Goal: Browse casually: Explore the website without a specific task or goal

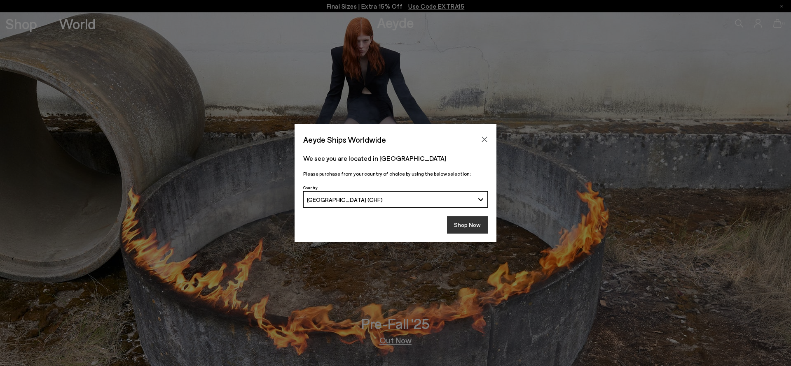
click at [460, 224] on button "Shop Now" at bounding box center [467, 225] width 41 height 17
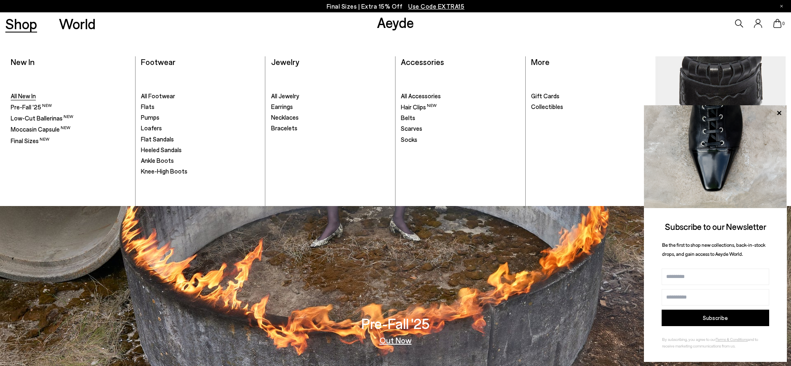
click at [24, 96] on span "All New In" at bounding box center [23, 95] width 25 height 7
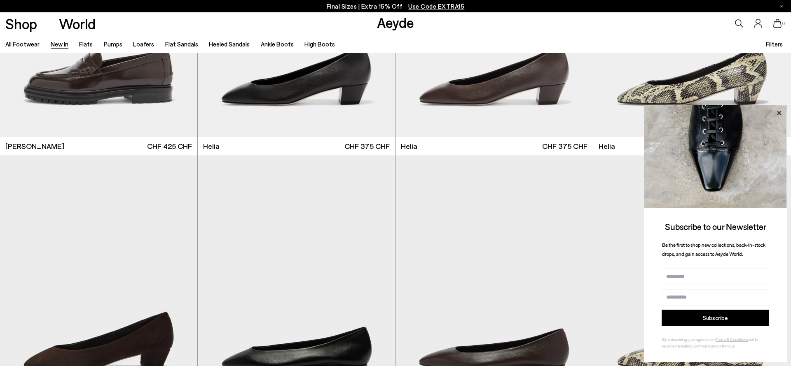
scroll to position [642, 0]
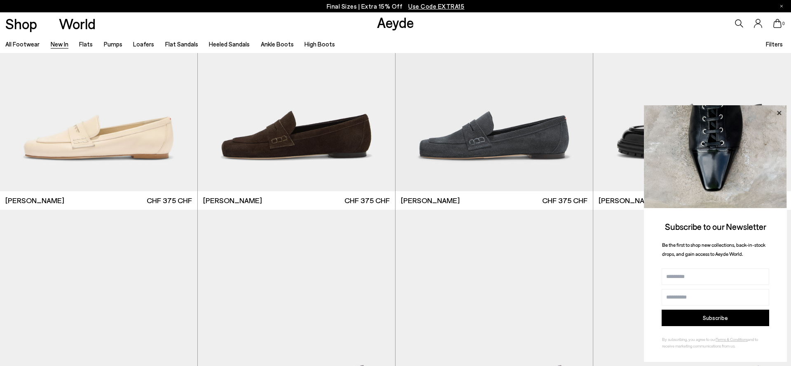
click at [780, 112] on icon at bounding box center [778, 113] width 11 height 11
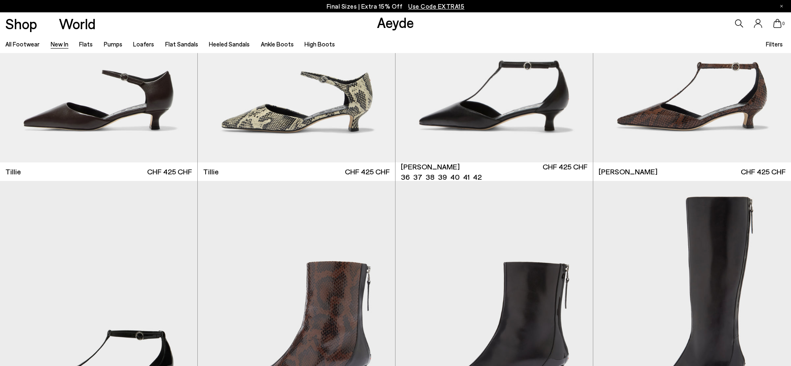
scroll to position [2343, 0]
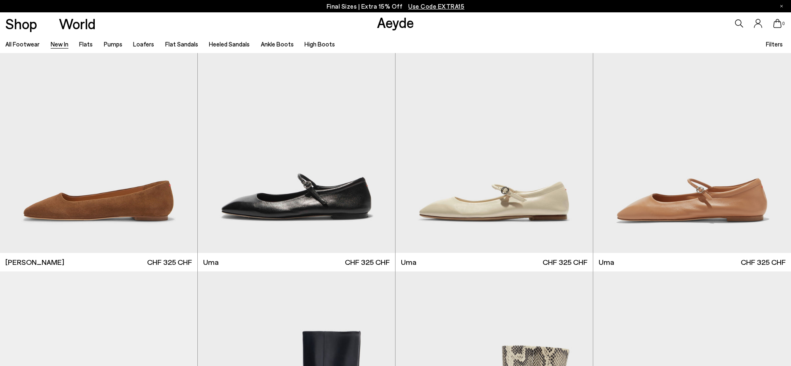
scroll to position [5249, 0]
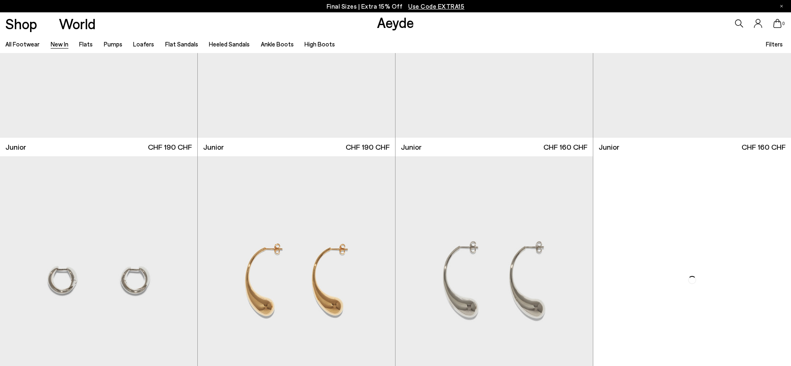
scroll to position [7120, 0]
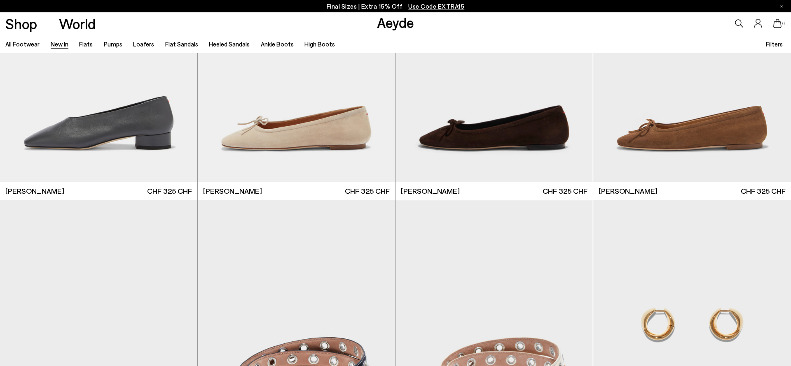
scroll to position [5573, 0]
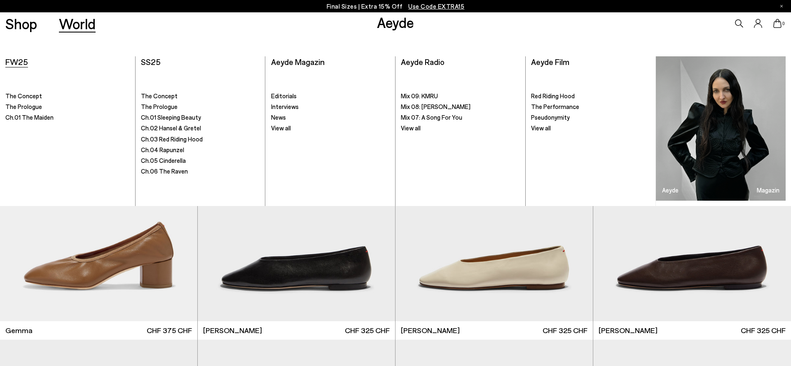
click at [20, 61] on span "FW25" at bounding box center [16, 62] width 23 height 10
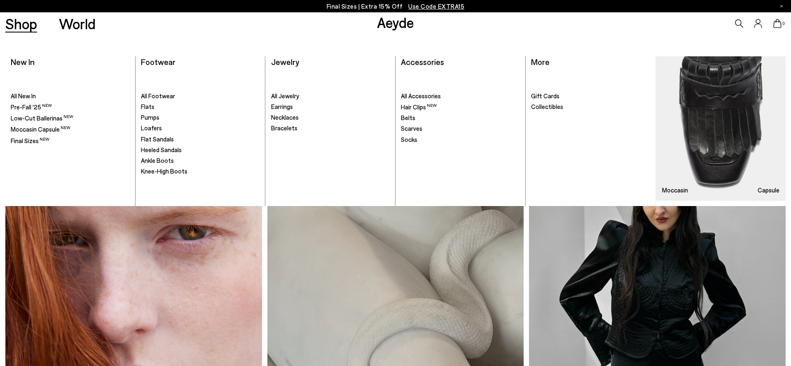
click at [28, 24] on link "Shop" at bounding box center [21, 23] width 32 height 14
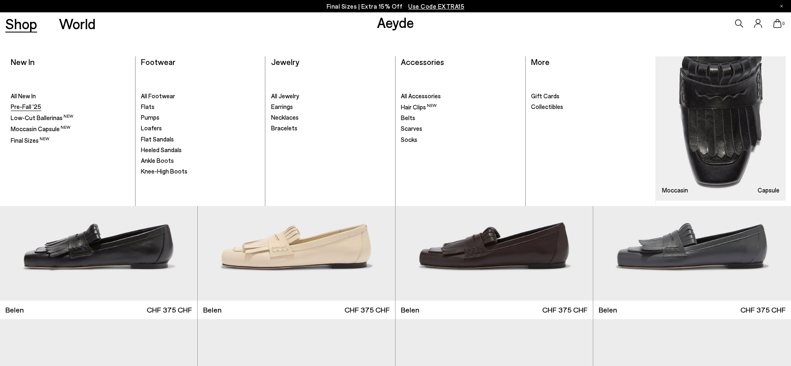
click at [29, 107] on span "Pre-Fall '25" at bounding box center [26, 106] width 30 height 7
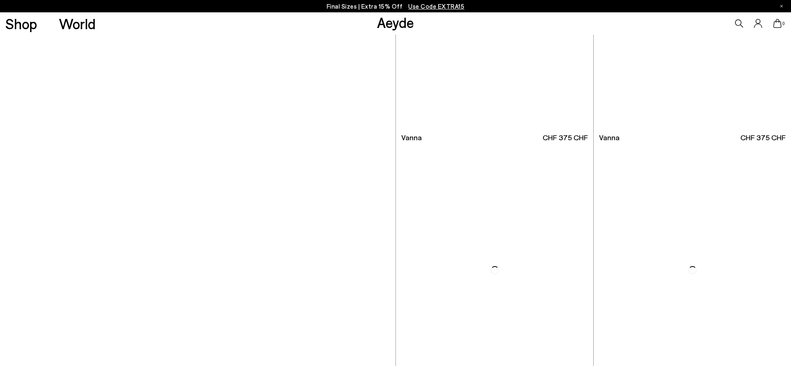
scroll to position [3999, 0]
